Goal: Transaction & Acquisition: Obtain resource

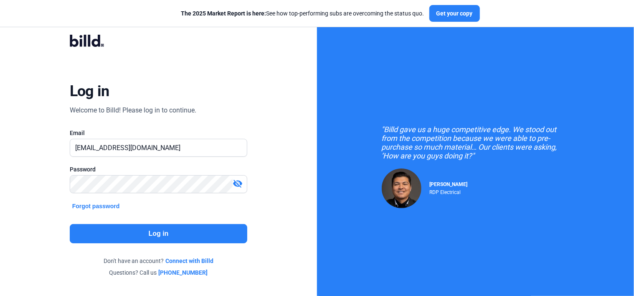
click at [169, 231] on button "Log in" at bounding box center [159, 233] width 178 height 19
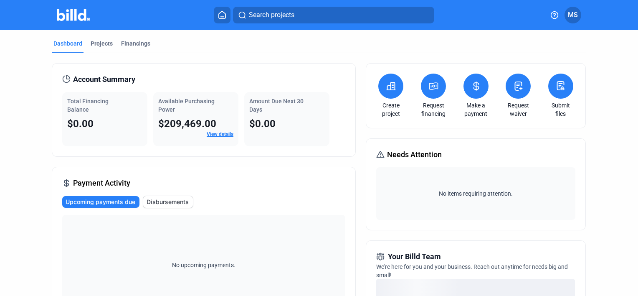
click at [431, 90] on icon at bounding box center [434, 86] width 10 height 10
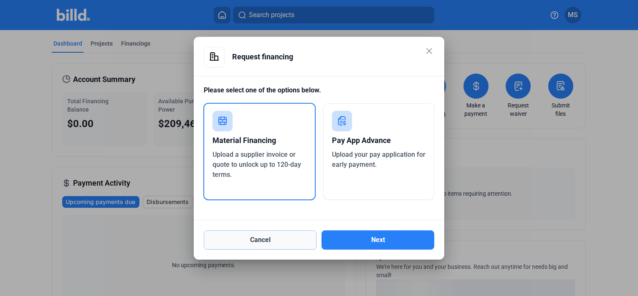
click at [263, 237] on button "Cancel" at bounding box center [260, 239] width 113 height 19
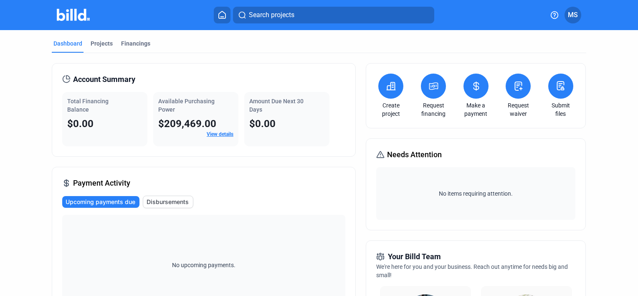
click at [226, 17] on icon at bounding box center [222, 14] width 7 height 7
click at [432, 90] on icon at bounding box center [434, 86] width 10 height 10
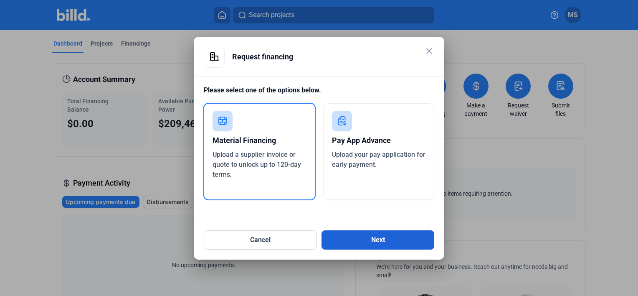
click at [374, 239] on button "Next" at bounding box center [378, 239] width 113 height 19
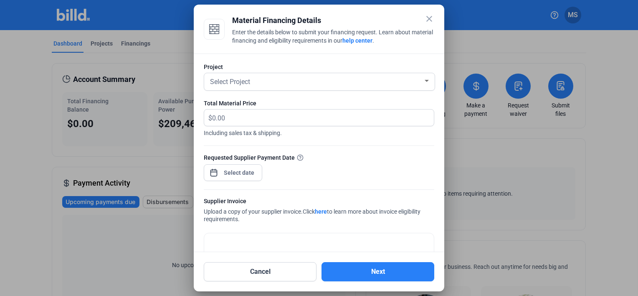
click at [431, 20] on mat-icon "close" at bounding box center [429, 19] width 10 height 10
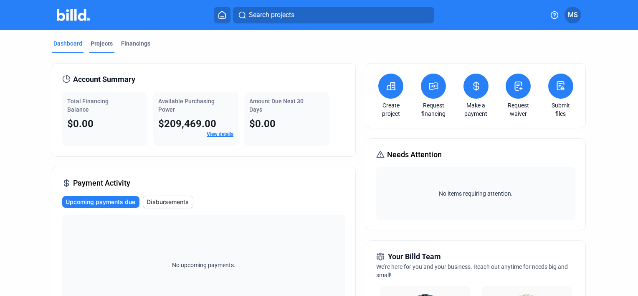
click at [102, 45] on div "Projects" at bounding box center [102, 43] width 22 height 8
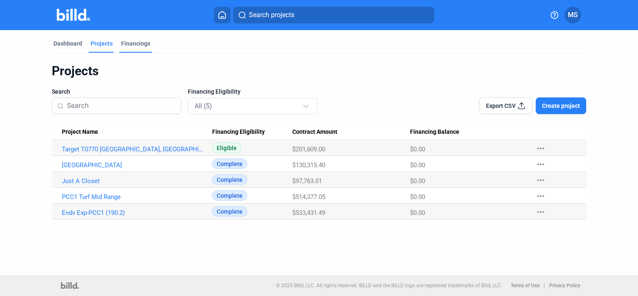
click at [135, 45] on div "Financings" at bounding box center [135, 43] width 29 height 8
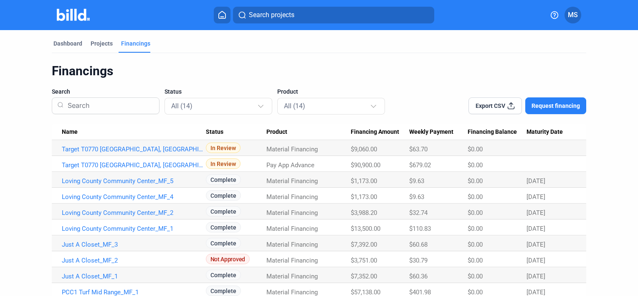
click at [222, 13] on icon at bounding box center [222, 15] width 8 height 8
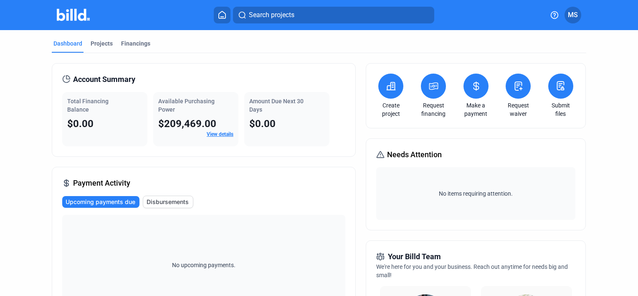
click at [575, 16] on span "MS" at bounding box center [573, 15] width 10 height 10
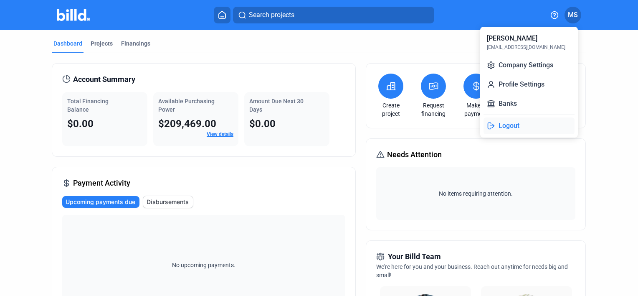
click at [522, 127] on button "Logout" at bounding box center [529, 125] width 91 height 17
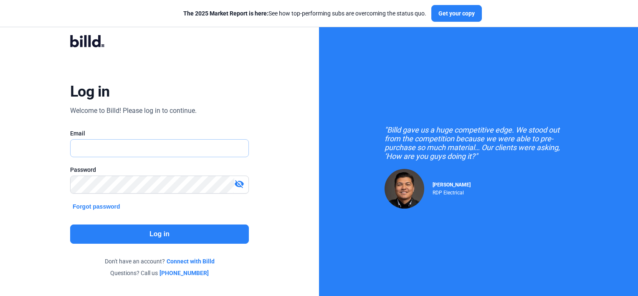
type input "[EMAIL_ADDRESS][DOMAIN_NAME]"
